Goal: Task Accomplishment & Management: Manage account settings

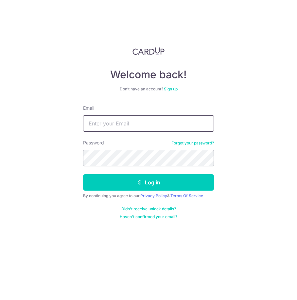
click at [83, 174] on button "Log in" at bounding box center [148, 182] width 131 height 16
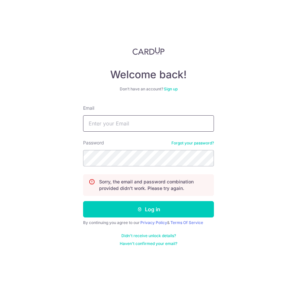
click at [146, 123] on input "Email" at bounding box center [148, 123] width 131 height 16
click at [83, 201] on button "Log in" at bounding box center [148, 209] width 131 height 16
type input "Caizonghe@gmail.com"
click at [149, 121] on input "Email" at bounding box center [148, 123] width 131 height 16
type input "Caizonghe@gmail.com"
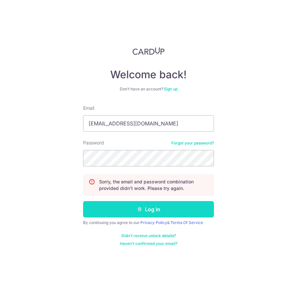
click at [135, 206] on button "Log in" at bounding box center [148, 209] width 131 height 16
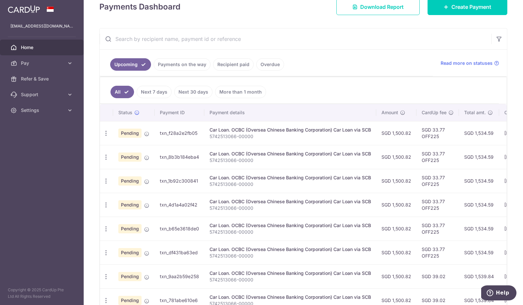
scroll to position [99, 0]
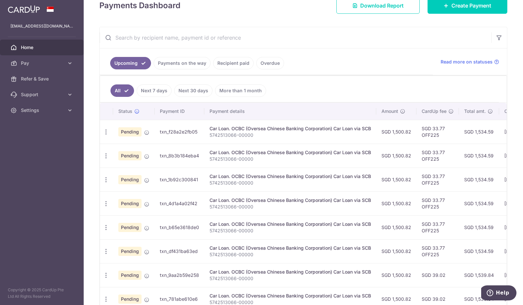
click at [145, 89] on link "Next 7 days" at bounding box center [154, 90] width 35 height 12
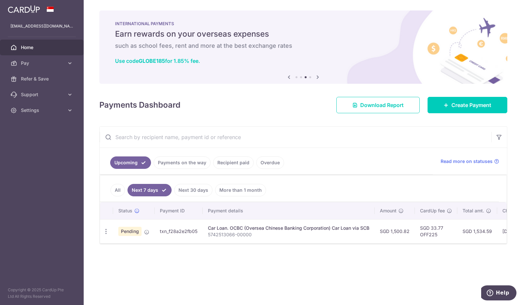
drag, startPoint x: 315, startPoint y: 248, endPoint x: 368, endPoint y: 246, distance: 52.7
click at [297, 246] on div "× Pause Schedule Pause all future payments in this series Pause just this one p…" at bounding box center [304, 152] width 440 height 305
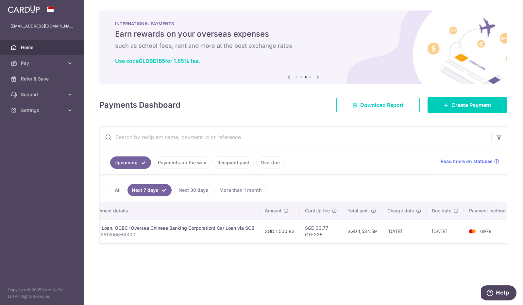
scroll to position [0, 119]
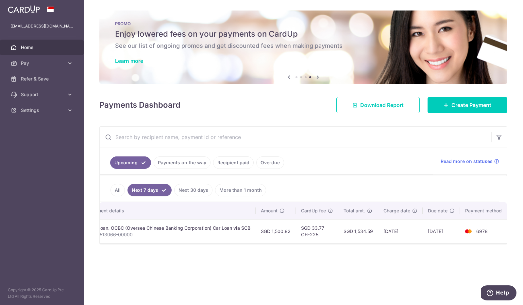
click at [297, 226] on td "SGD 33.77 OFF225" at bounding box center [317, 231] width 43 height 24
click at [120, 189] on link "All" at bounding box center [118, 190] width 14 height 12
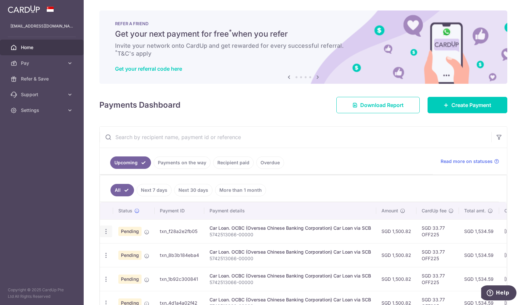
click at [103, 229] on icon "button" at bounding box center [106, 231] width 7 height 7
click at [123, 247] on span "Update payment" at bounding box center [141, 249] width 44 height 8
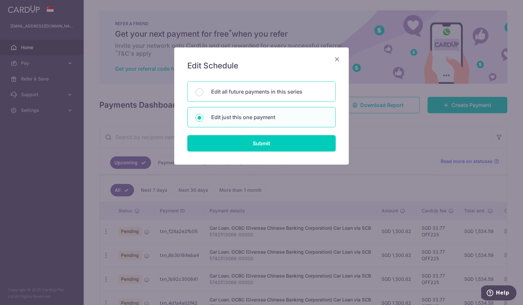
click at [258, 94] on p "Edit all future payments in this series" at bounding box center [269, 92] width 116 height 8
click at [204, 94] on input "Edit all future payments in this series" at bounding box center [200, 92] width 8 height 8
radio input "true"
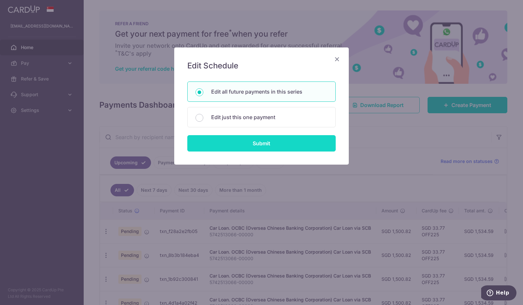
click at [251, 148] on input "Submit" at bounding box center [261, 143] width 149 height 16
radio input "true"
type input "1,500.82"
type input "5742513066-00000"
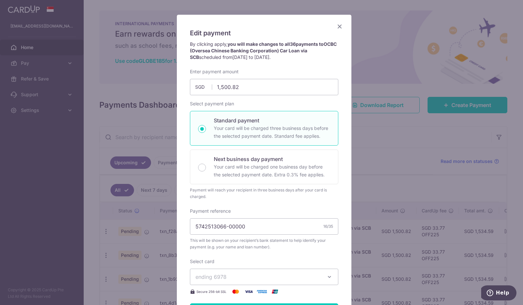
scroll to position [0, 0]
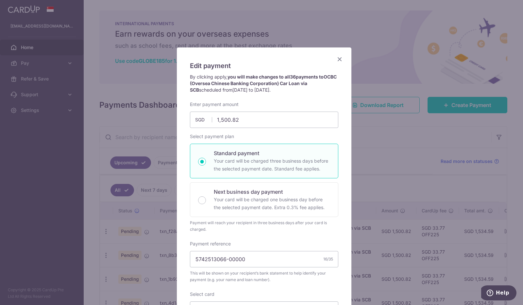
click at [297, 61] on icon "Close" at bounding box center [340, 59] width 8 height 8
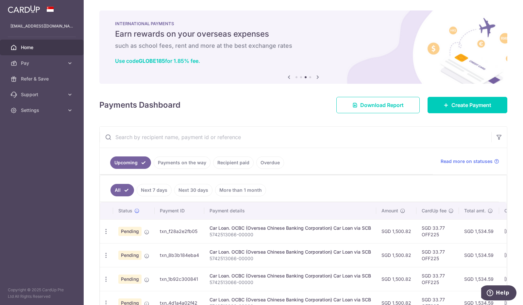
click at [243, 162] on link "Recipient paid" at bounding box center [233, 162] width 41 height 12
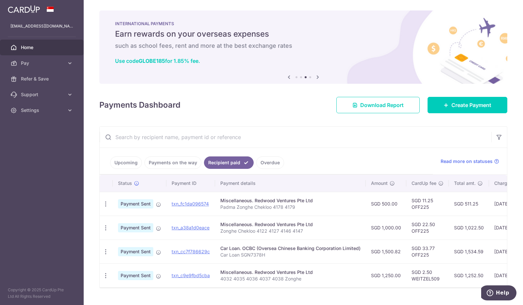
click at [261, 162] on link "Overdue" at bounding box center [271, 162] width 28 height 12
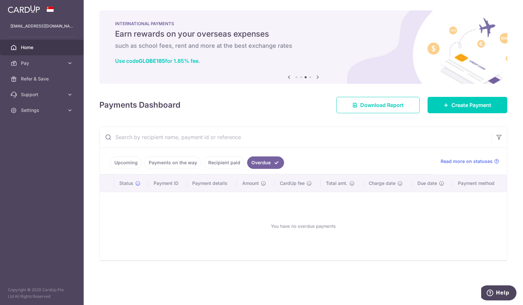
click at [228, 163] on link "Recipient paid" at bounding box center [224, 162] width 41 height 12
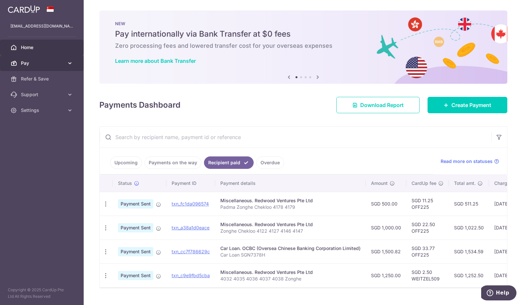
click at [73, 62] on link "Pay" at bounding box center [42, 63] width 84 height 16
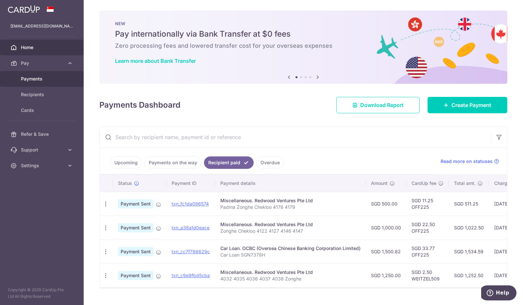
click at [54, 83] on link "Payments" at bounding box center [42, 79] width 84 height 16
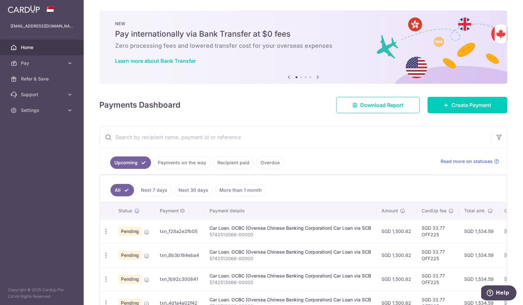
scroll to position [33, 0]
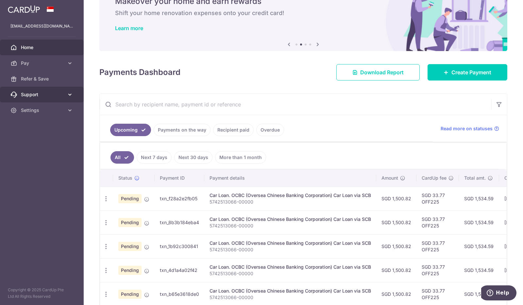
click at [56, 93] on span "Support" at bounding box center [42, 94] width 43 height 7
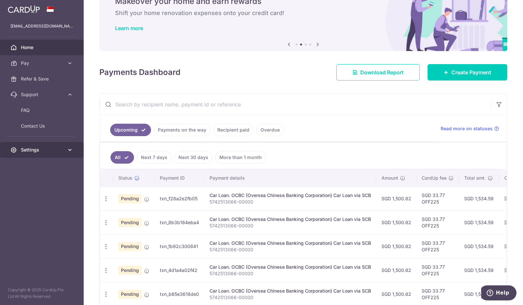
click at [55, 151] on span "Settings" at bounding box center [42, 150] width 43 height 7
click at [316, 70] on div "Payments Dashboard Download Report Create Payment" at bounding box center [303, 71] width 408 height 19
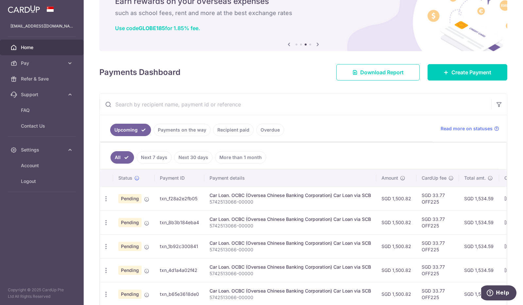
click at [160, 158] on link "Next 7 days" at bounding box center [154, 157] width 35 height 12
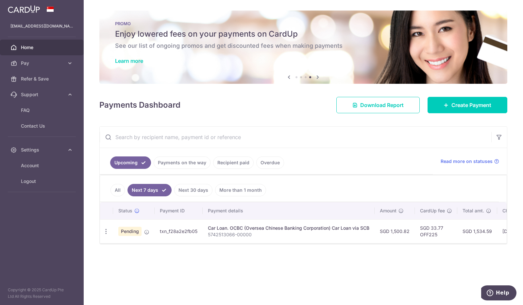
click at [115, 190] on link "All" at bounding box center [118, 190] width 14 height 12
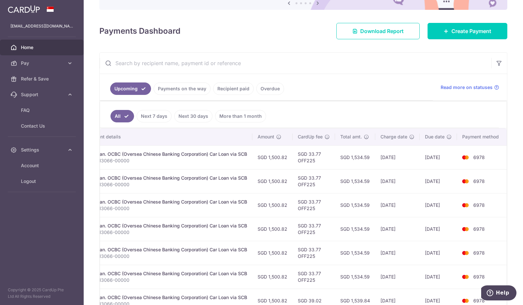
scroll to position [70, 0]
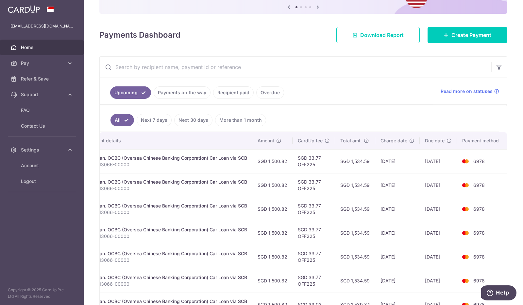
click at [417, 74] on input "text" at bounding box center [296, 67] width 392 height 21
